Goal: Task Accomplishment & Management: Use online tool/utility

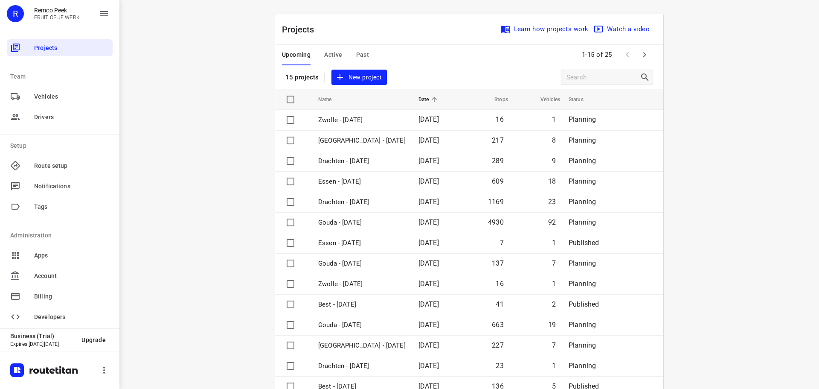
click at [324, 49] on button "Active" at bounding box center [333, 55] width 18 height 20
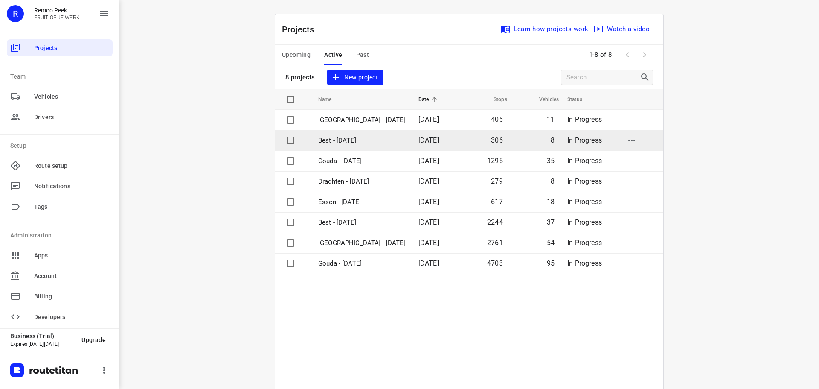
click at [344, 143] on p "Best - [DATE]" at bounding box center [361, 141] width 87 height 10
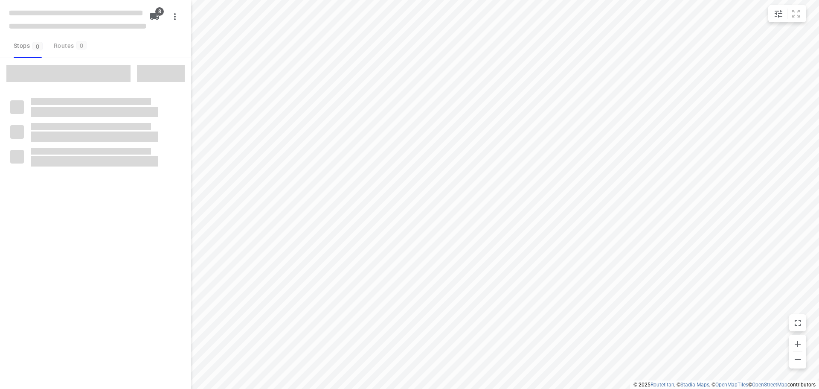
type input "distance"
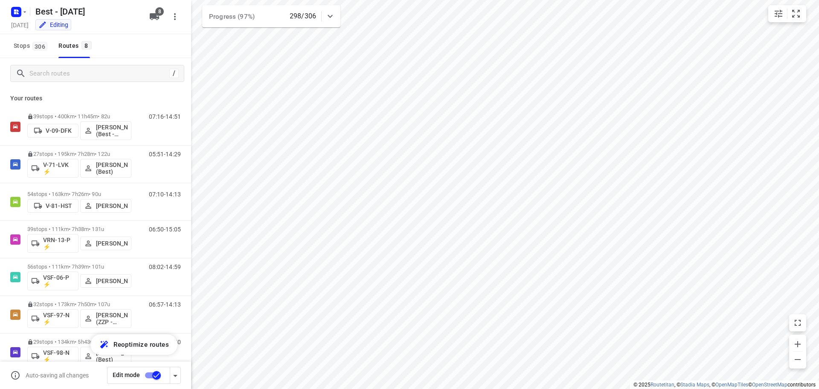
click at [325, 14] on icon at bounding box center [330, 16] width 10 height 10
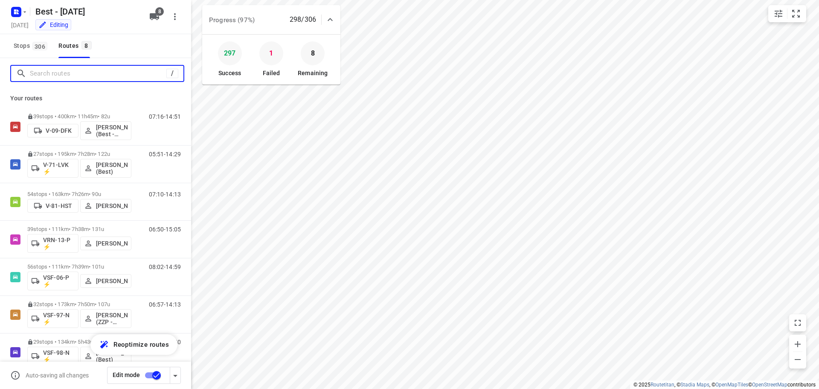
click at [104, 69] on input "Search routes" at bounding box center [98, 73] width 136 height 13
click at [97, 106] on div "Your routes 39 stops • 400km • 11h45m • 82u V-09-DFK [PERSON_NAME] (Best - ZZP)…" at bounding box center [95, 251] width 191 height 324
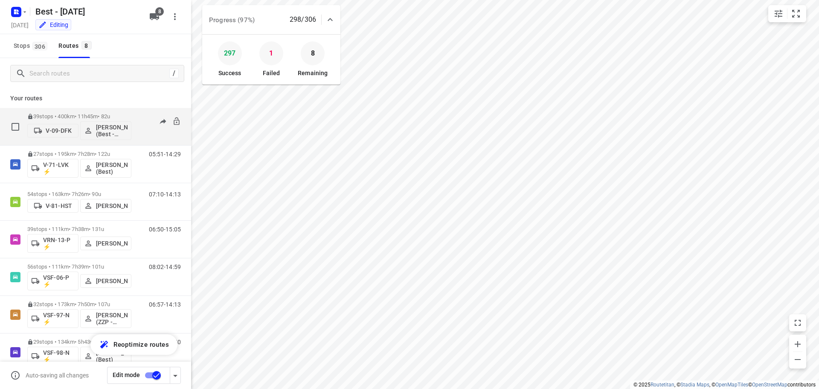
click at [97, 111] on div "39 stops • 400km • 11h45m • 82u V-09-DFK [PERSON_NAME] (Best - ZZP)" at bounding box center [79, 126] width 104 height 35
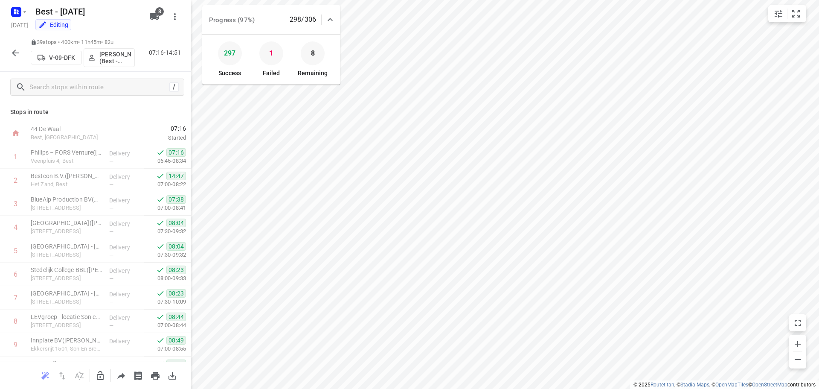
click at [18, 44] on div "39 stops • 400km • 11h45m • 82u V-09-DFK [PERSON_NAME] (Best - ZZP) 07:16-14:51" at bounding box center [95, 53] width 191 height 38
click at [15, 52] on icon "button" at bounding box center [15, 53] width 10 height 10
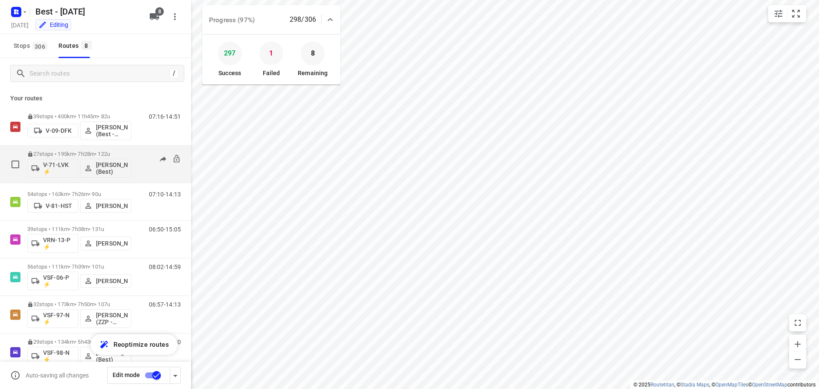
click at [71, 147] on div "27 stops • 195km • 7h28m • 122u V-71-LVK ⚡ [PERSON_NAME] (Best)" at bounding box center [79, 163] width 104 height 35
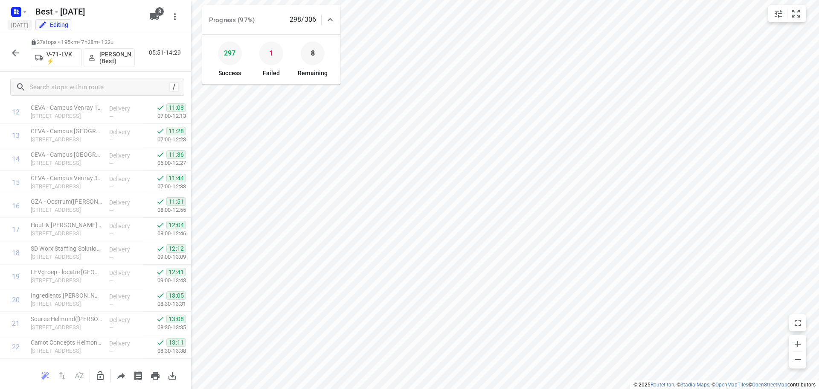
scroll to position [57, 0]
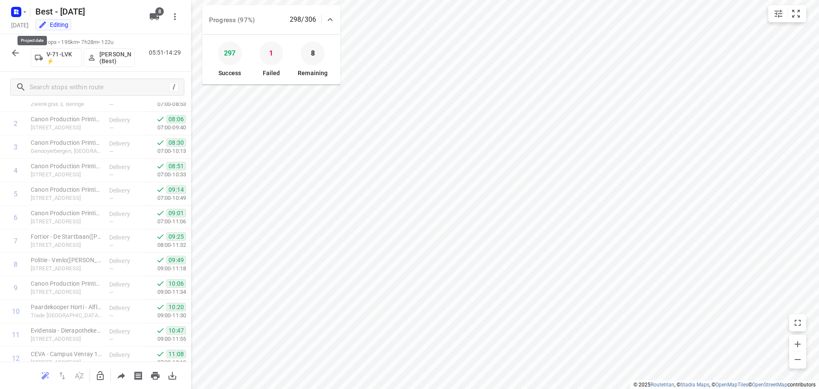
click at [4, 43] on div "27 stops • 195km • 7h28m • 122u V-71-LVK ⚡ [PERSON_NAME] (Best) 05:51-14:29" at bounding box center [95, 53] width 191 height 38
click at [11, 55] on icon "button" at bounding box center [15, 53] width 10 height 10
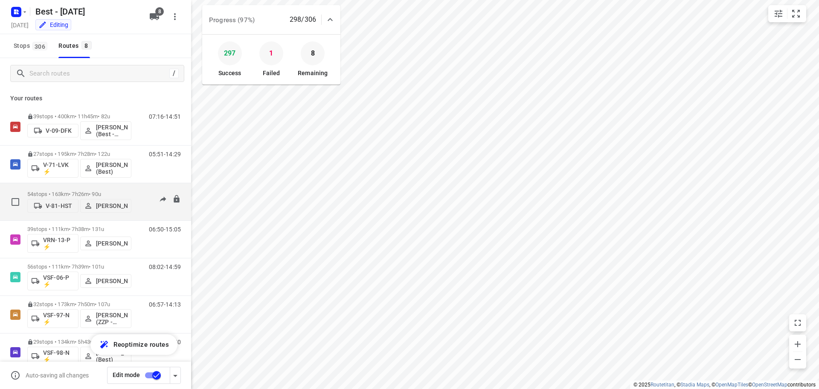
click at [75, 183] on div "54 stops • 163km • 7h26m • 90u V-81-HST [PERSON_NAME] 07:10-14:13" at bounding box center [95, 202] width 191 height 38
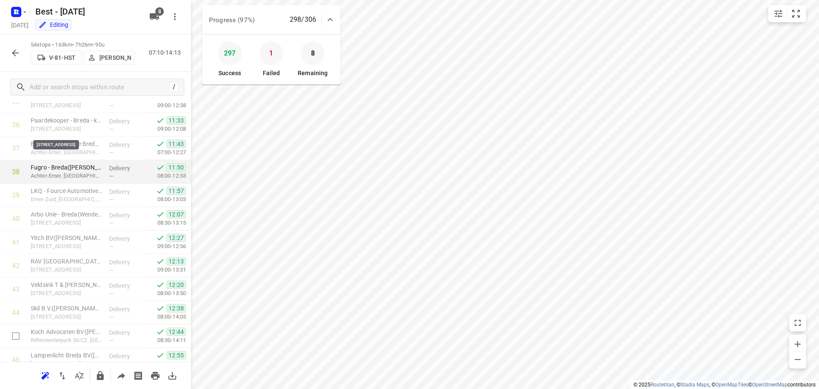
scroll to position [1074, 0]
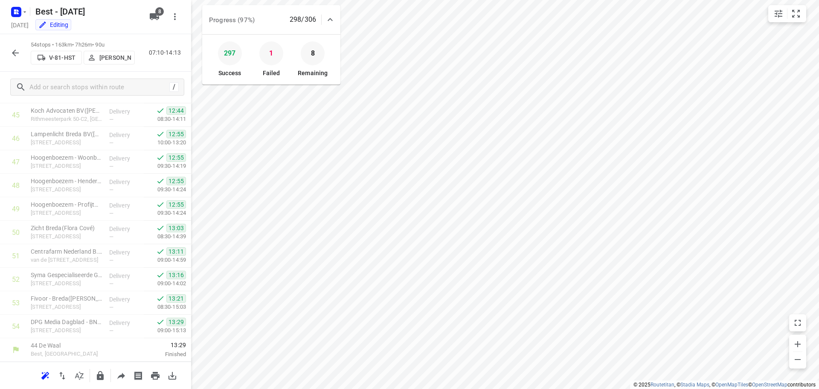
click at [12, 61] on div "54 stops • 163km • 7h26m • 90u V-81-HST [PERSON_NAME] 07:10-14:13" at bounding box center [95, 53] width 191 height 38
click at [13, 55] on icon "button" at bounding box center [15, 53] width 10 height 10
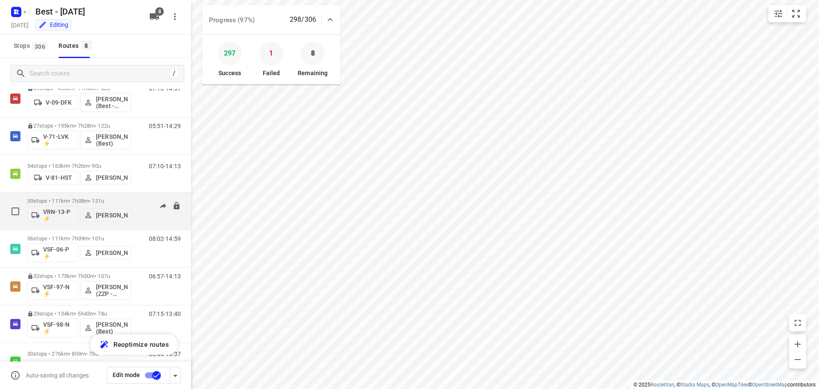
scroll to position [43, 0]
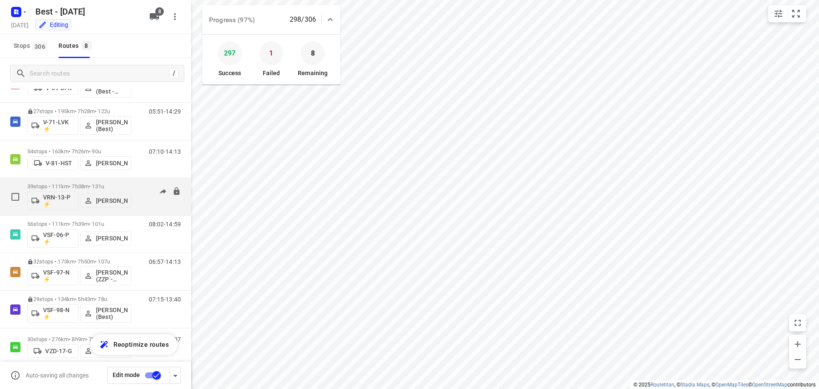
click at [62, 181] on div "39 stops • 111km • 7h38m • 131u VRN-13-P ⚡ [PERSON_NAME]" at bounding box center [79, 196] width 104 height 35
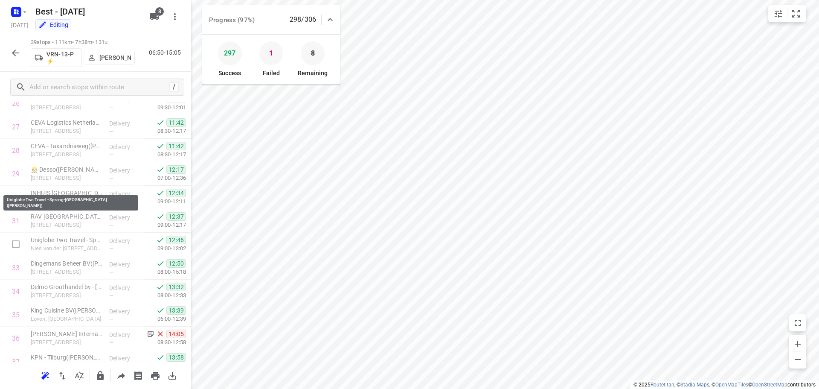
scroll to position [722, 0]
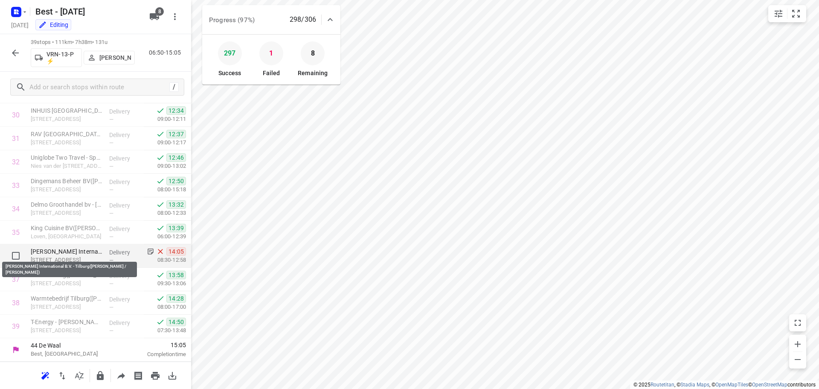
click at [87, 252] on p "[PERSON_NAME] International B.V. - Tilburg([PERSON_NAME] / [PERSON_NAME])" at bounding box center [67, 251] width 72 height 9
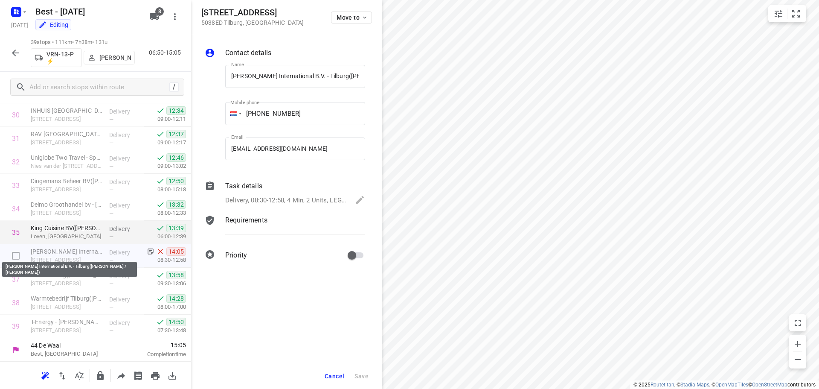
scroll to position [0, 53]
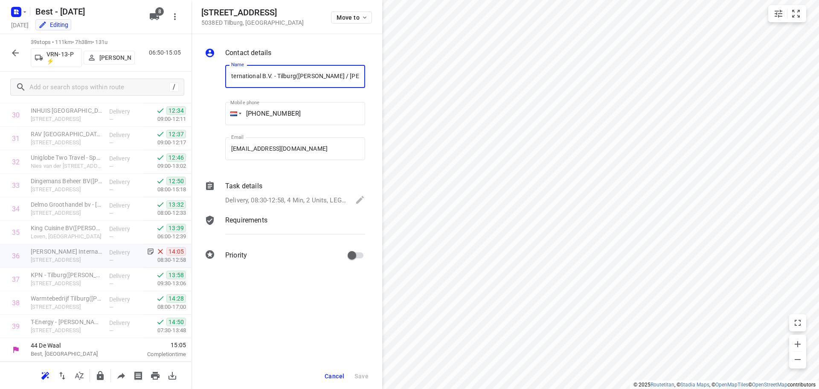
click at [293, 195] on div "Delivery, 08:30-12:58, 4 Min, 2 Units, LEGE BOXEN NIET VERGETEN!" at bounding box center [295, 201] width 140 height 12
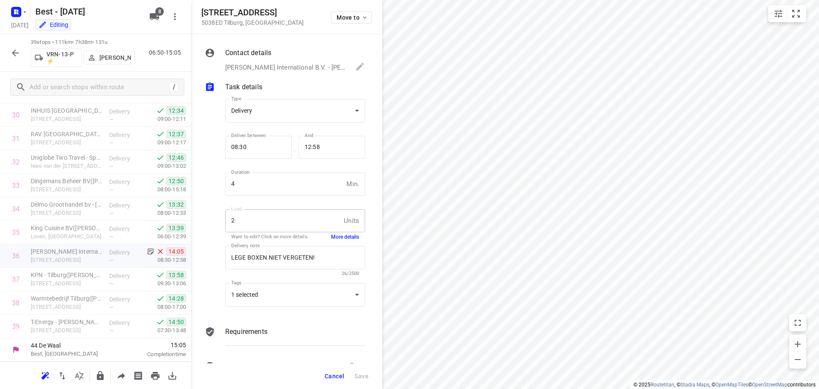
scroll to position [0, 0]
click at [334, 237] on button "More details" at bounding box center [345, 236] width 28 height 7
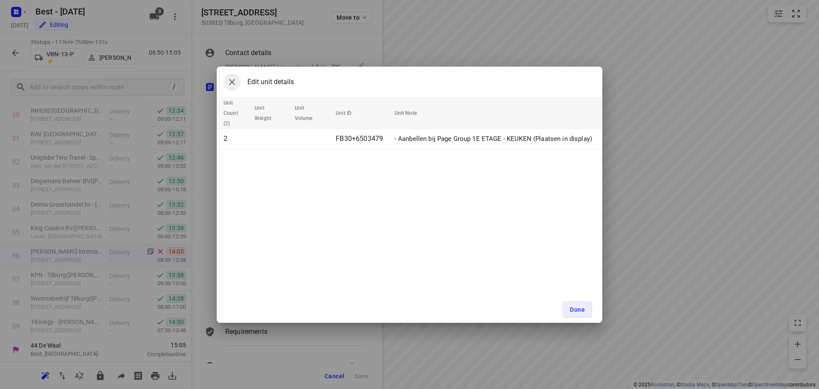
click at [231, 86] on icon "button" at bounding box center [232, 82] width 10 height 10
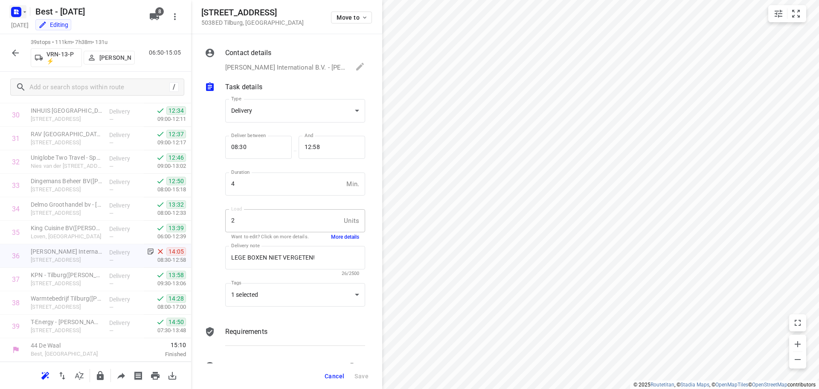
click at [21, 14] on rect "button" at bounding box center [16, 12] width 10 height 10
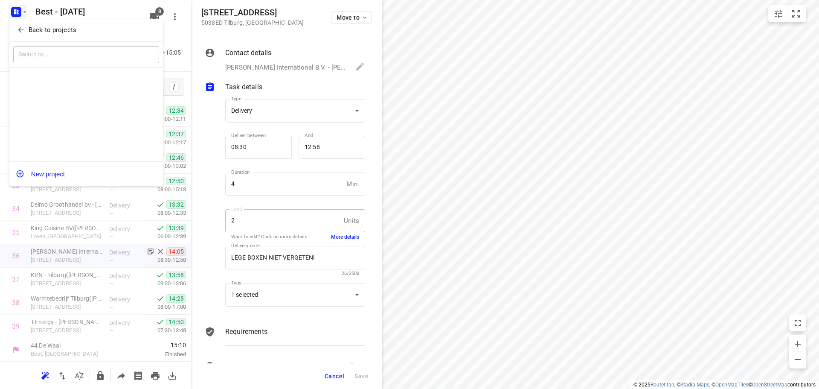
click at [24, 34] on icon "button" at bounding box center [21, 30] width 9 height 9
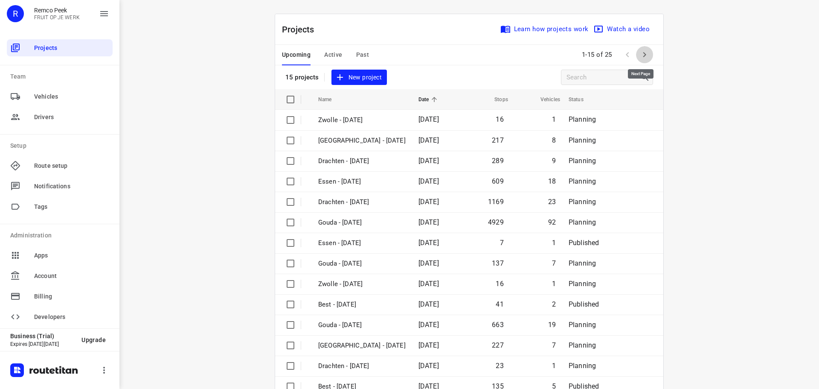
click at [639, 52] on icon "button" at bounding box center [644, 54] width 10 height 10
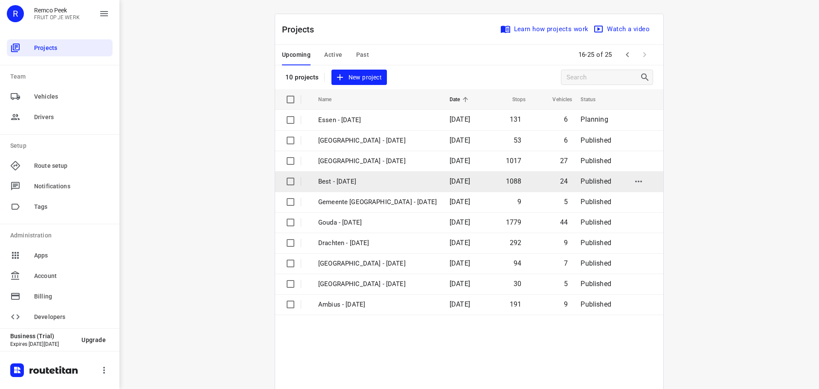
click at [351, 171] on td "Best - [DATE]" at bounding box center [376, 181] width 133 height 20
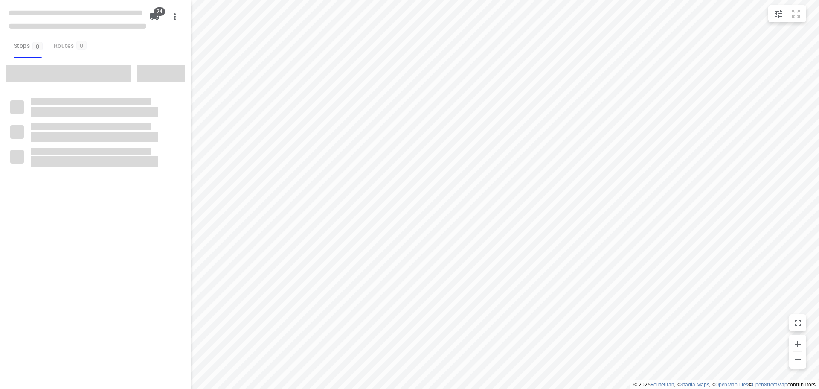
type input "distance"
checkbox input "true"
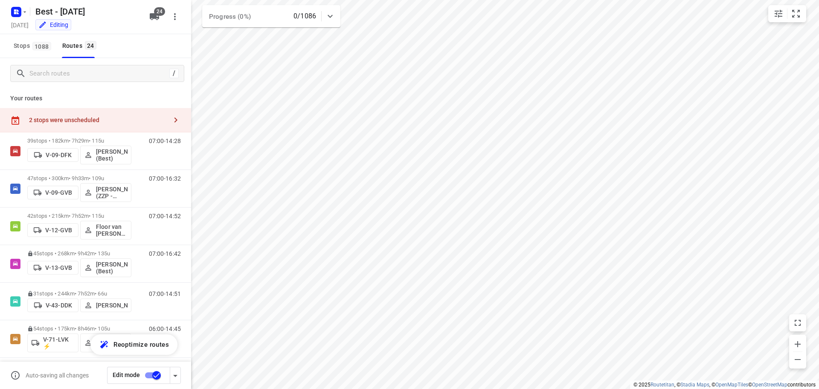
click at [100, 124] on div "2 stops were unscheduled" at bounding box center [95, 120] width 191 height 24
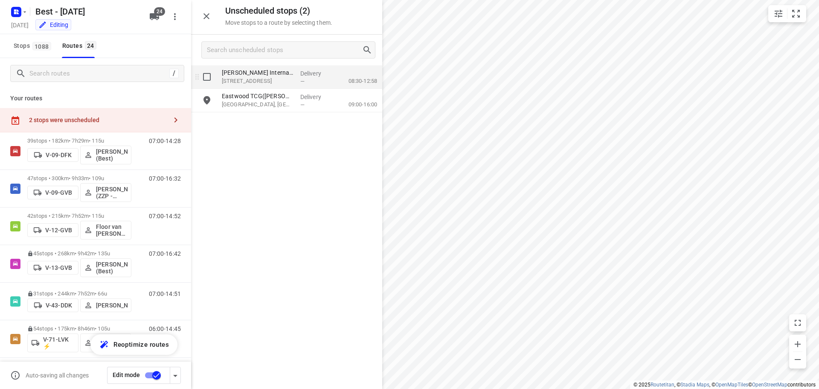
click at [282, 81] on p "[STREET_ADDRESS]" at bounding box center [258, 81] width 72 height 9
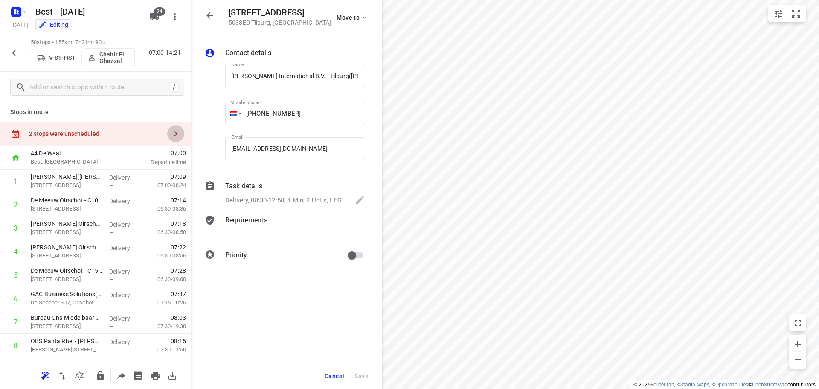
click at [167, 127] on button "button" at bounding box center [175, 133] width 17 height 17
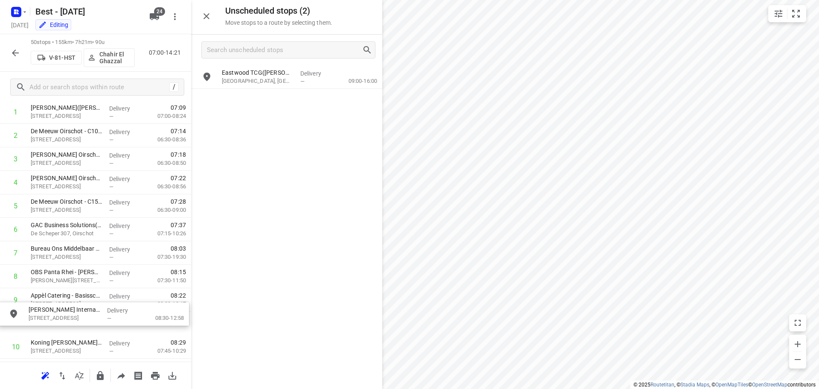
scroll to position [84, 0]
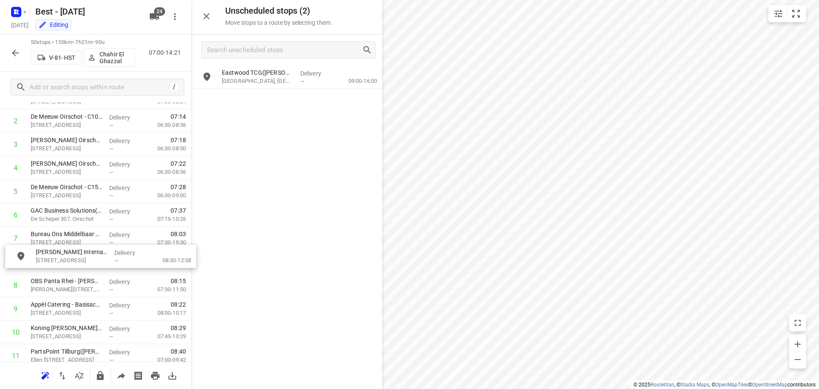
drag, startPoint x: 265, startPoint y: 87, endPoint x: 77, endPoint y: 272, distance: 263.6
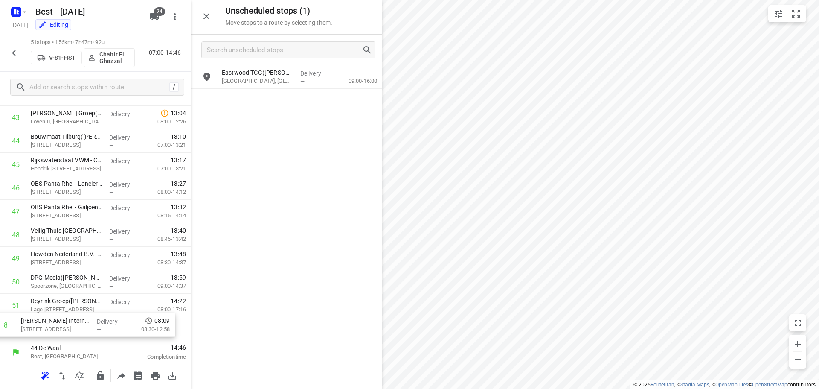
scroll to position [1028, 0]
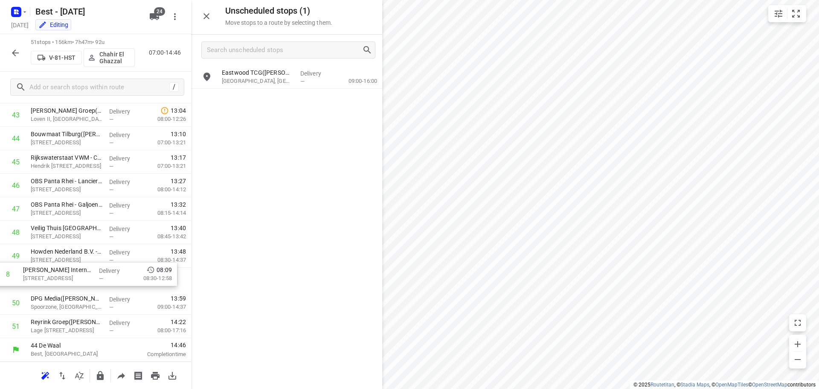
drag, startPoint x: 93, startPoint y: 250, endPoint x: 86, endPoint y: 242, distance: 10.6
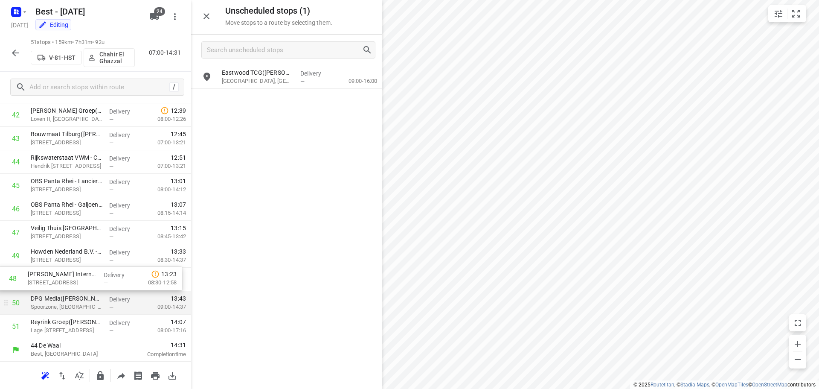
drag, startPoint x: 100, startPoint y: 262, endPoint x: 96, endPoint y: 292, distance: 29.6
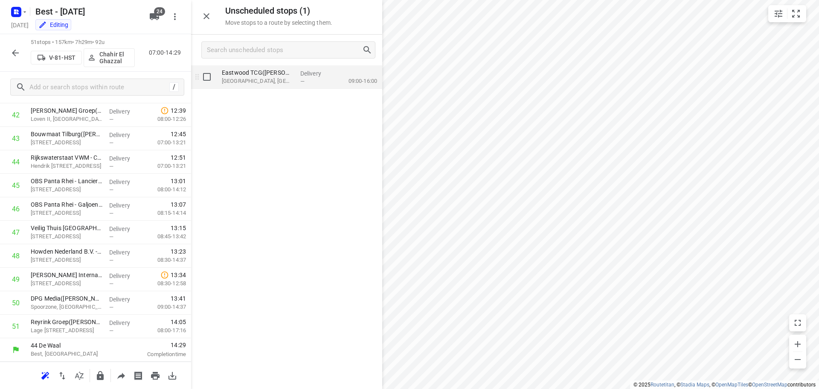
click at [250, 82] on p "[GEOGRAPHIC_DATA], [GEOGRAPHIC_DATA]" at bounding box center [258, 81] width 72 height 9
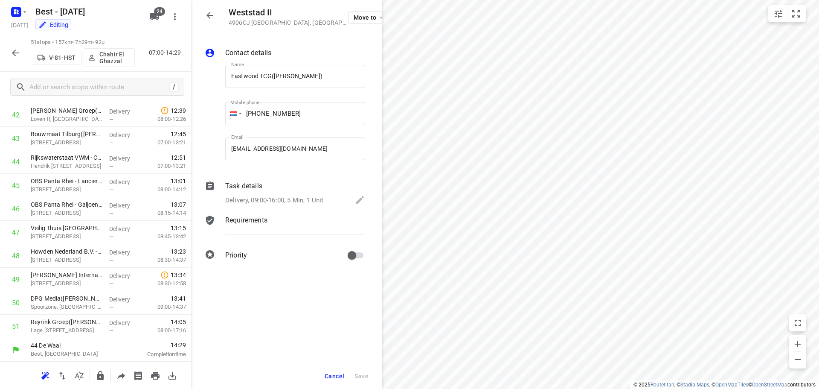
scroll to position [1005, 0]
click at [348, 21] on button "Move to" at bounding box center [368, 18] width 41 height 12
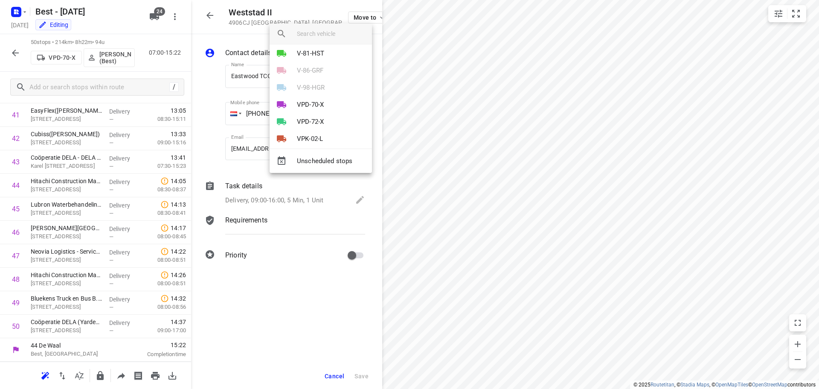
scroll to position [128, 0]
click at [519, 125] on div at bounding box center [409, 194] width 819 height 389
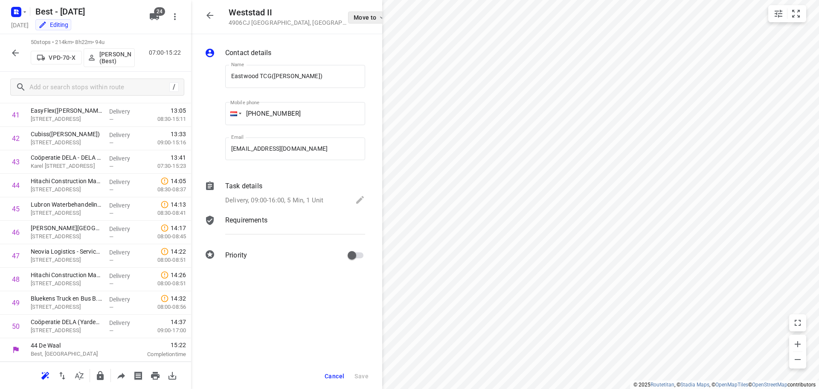
click at [354, 19] on span "Move to" at bounding box center [370, 17] width 32 height 7
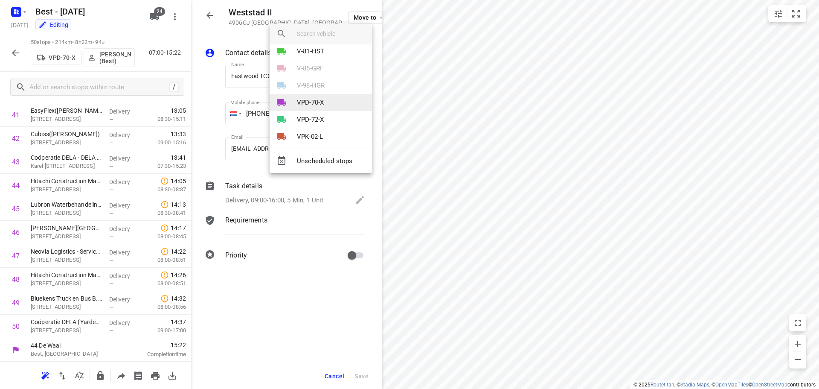
click at [316, 106] on p "VPD-70-X" at bounding box center [310, 103] width 27 height 10
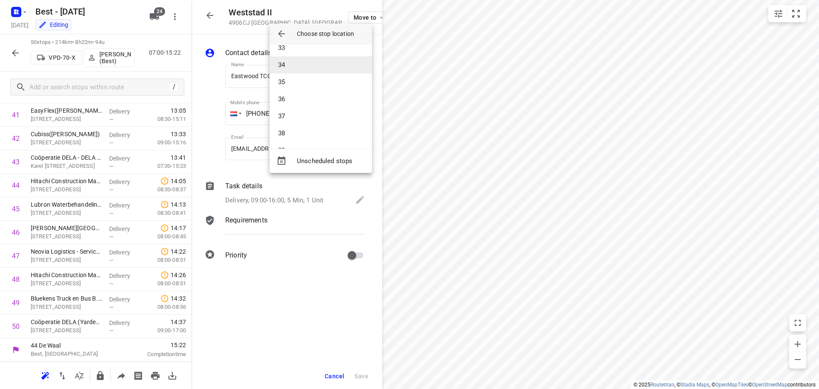
click at [295, 62] on li "34" at bounding box center [321, 64] width 102 height 17
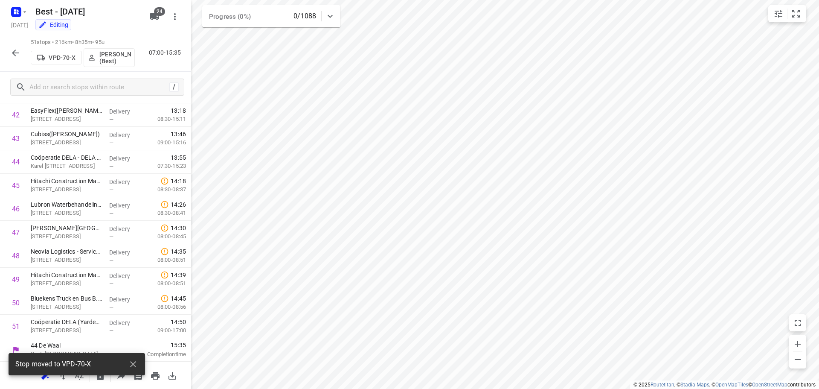
scroll to position [1004, 0]
